Goal: Find specific fact: Find contact information

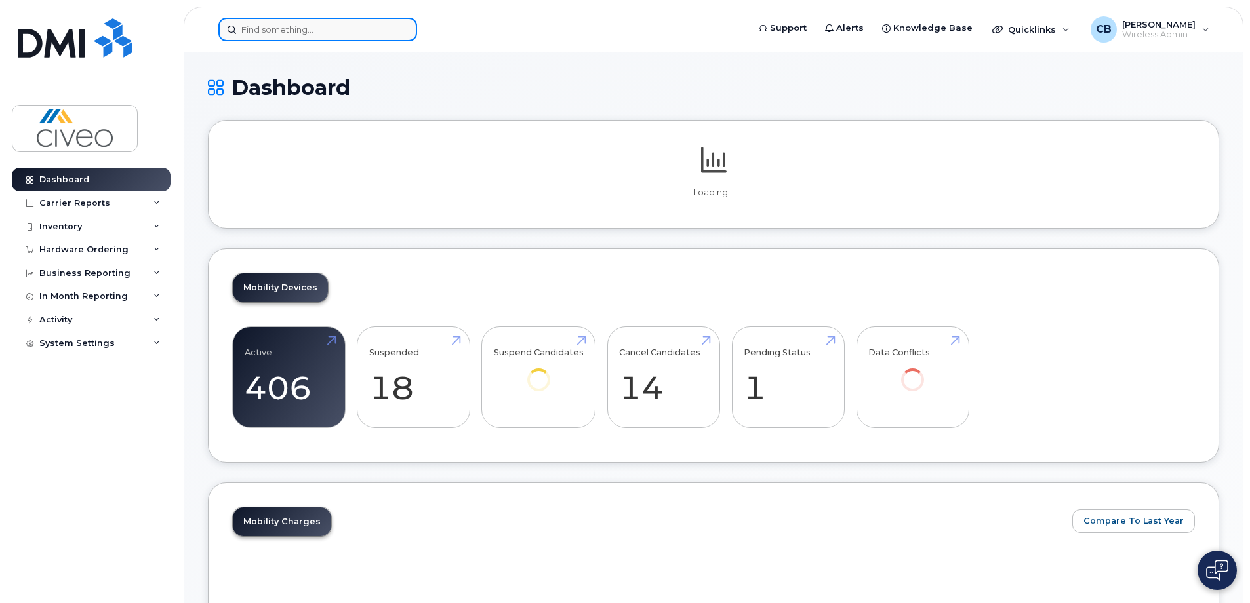
click at [367, 25] on input at bounding box center [317, 30] width 199 height 24
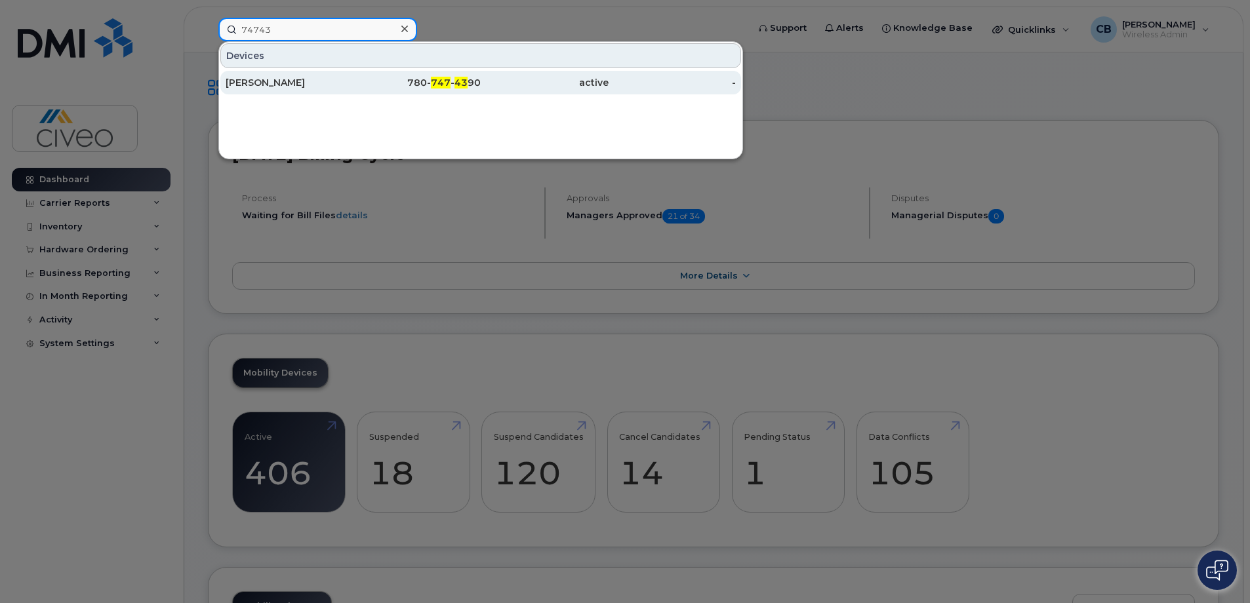
type input "74743"
click at [458, 92] on div "780- 747 - 43 90" at bounding box center [418, 83] width 128 height 24
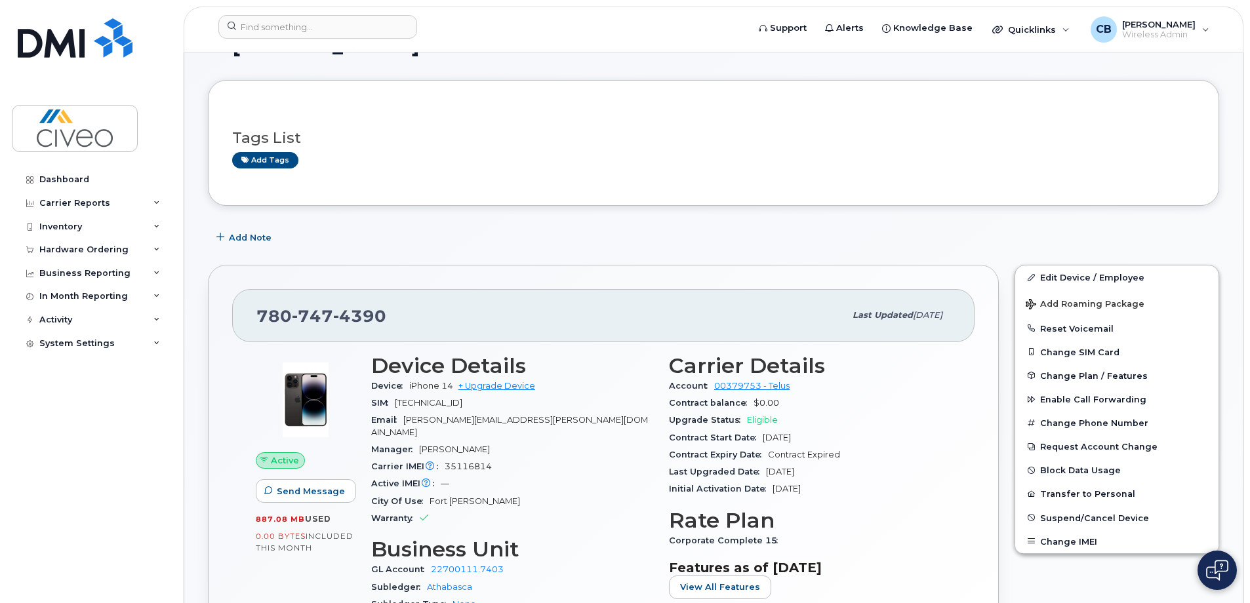
scroll to position [66, 0]
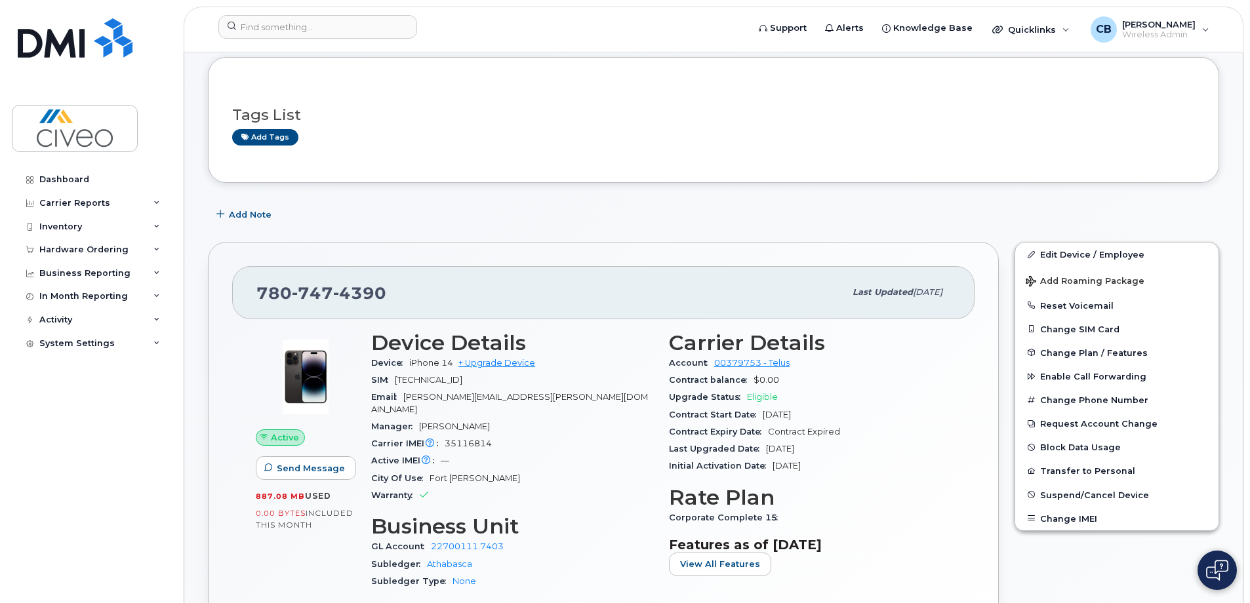
click at [570, 593] on div "Device Details Device iPhone 14 + Upgrade Device SIM [TECHNICAL_ID] Email [PERS…" at bounding box center [512, 465] width 298 height 285
